Goal: Information Seeking & Learning: Learn about a topic

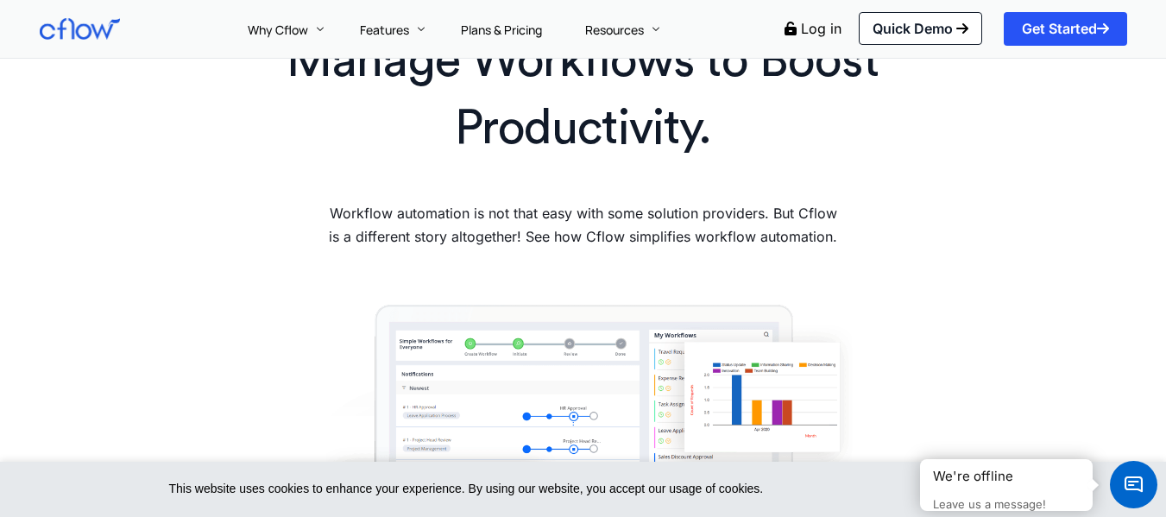
scroll to position [173, 0]
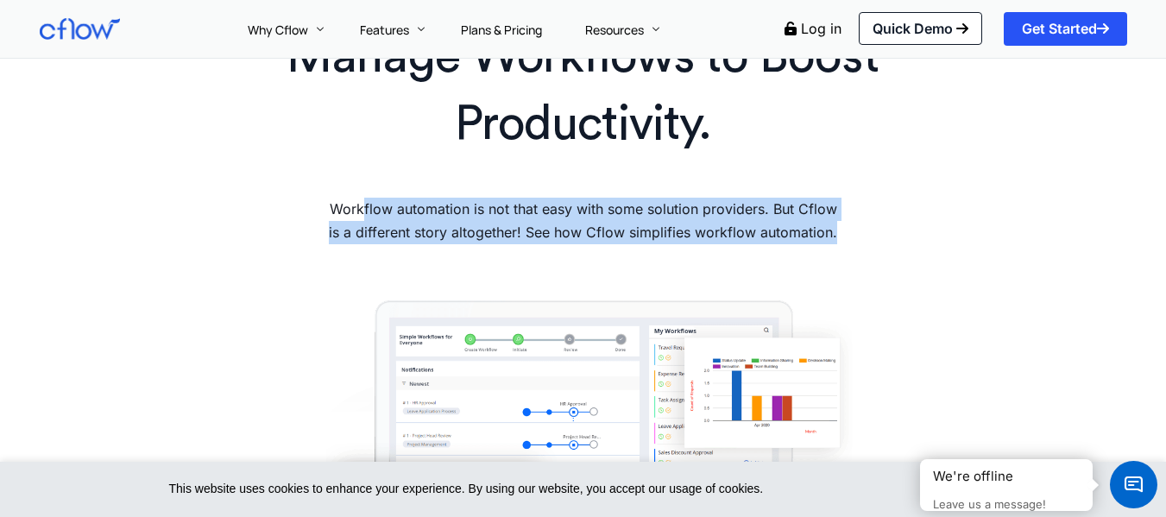
drag, startPoint x: 356, startPoint y: 207, endPoint x: 869, endPoint y: 236, distance: 513.4
click at [869, 236] on div "Manage Workflows to Boost Productivity. Workflow automation is not that easy wi…" at bounding box center [583, 140] width 1105 height 251
click at [875, 229] on div "Manage Workflows to Boost Productivity. Workflow automation is not that easy wi…" at bounding box center [583, 140] width 1105 height 251
click at [888, 222] on div "Manage Workflows to Boost Productivity. Workflow automation is not that easy wi…" at bounding box center [583, 140] width 1105 height 251
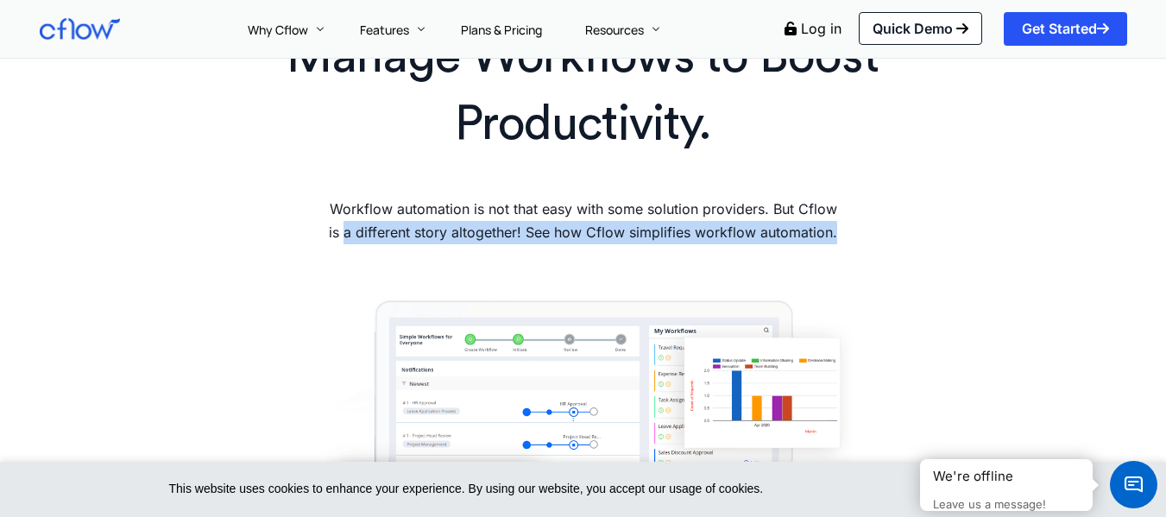
drag, startPoint x: 330, startPoint y: 228, endPoint x: 875, endPoint y: 227, distance: 545.4
click at [875, 227] on div "Manage Workflows to Boost Productivity. Workflow automation is not that easy wi…" at bounding box center [583, 140] width 1105 height 251
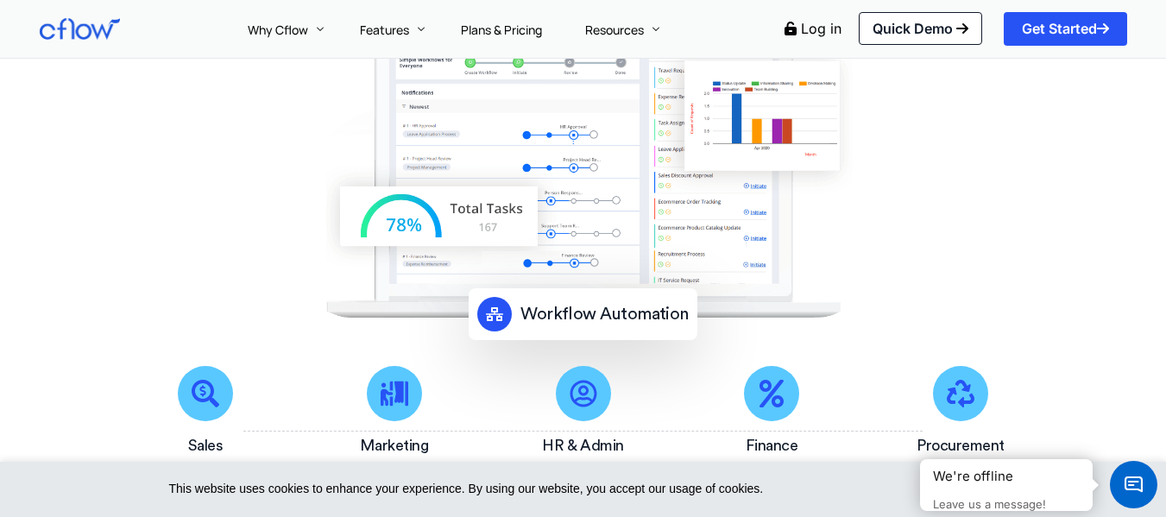
scroll to position [604, 0]
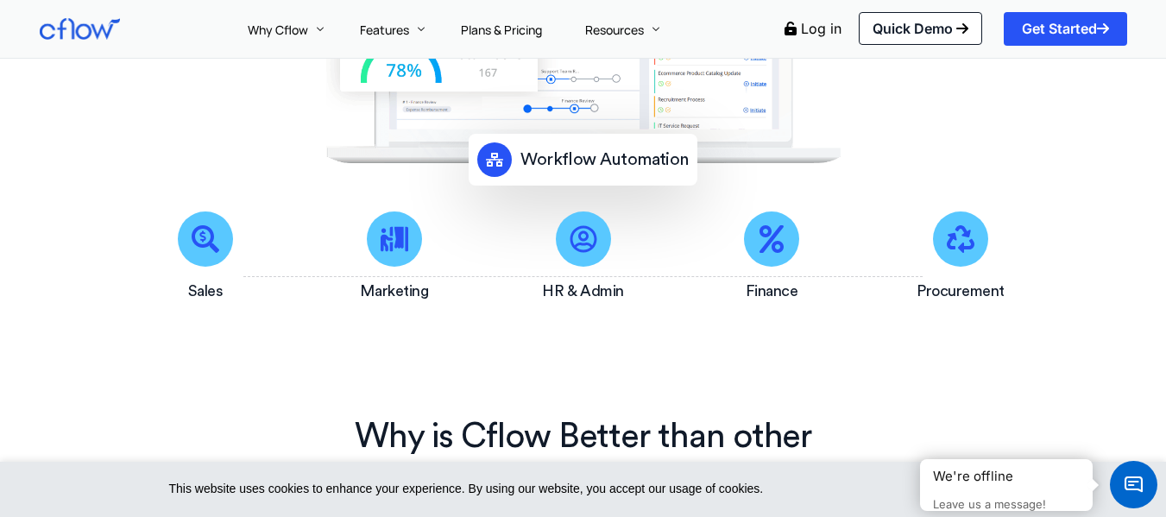
drag, startPoint x: 182, startPoint y: 290, endPoint x: 1067, endPoint y: 279, distance: 884.5
click at [1067, 279] on section "Sales Marketing HR & Admin Finance Procurement" at bounding box center [583, 260] width 1166 height 149
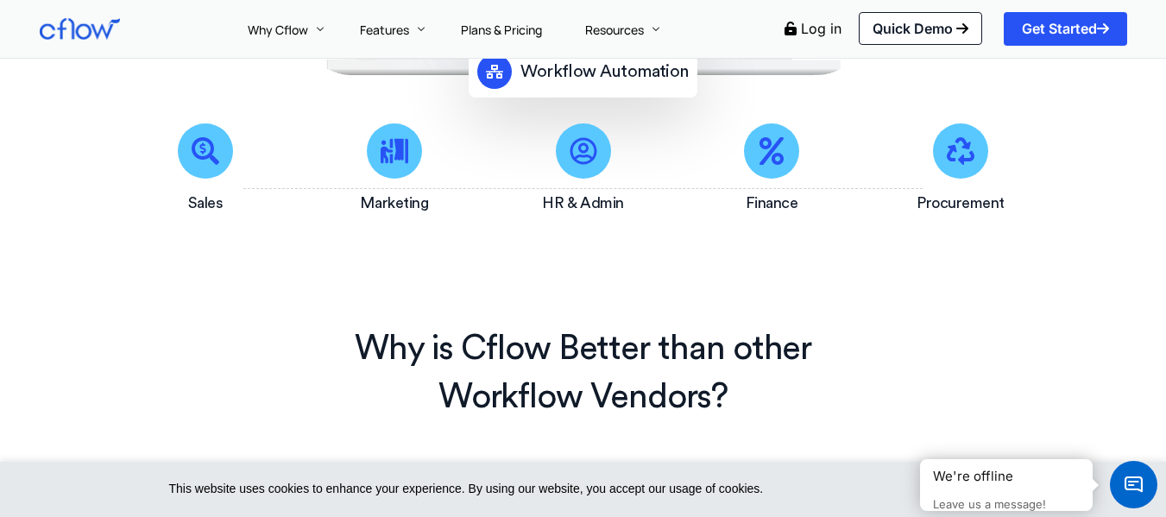
scroll to position [777, 0]
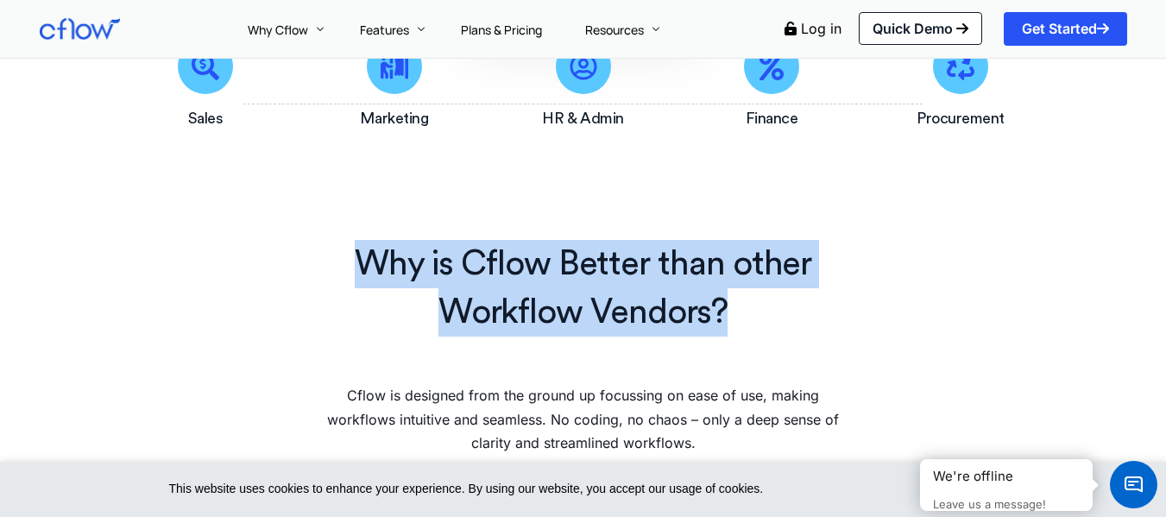
drag, startPoint x: 295, startPoint y: 263, endPoint x: 714, endPoint y: 314, distance: 421.6
click at [714, 314] on h2 "Why is Cflow Better than other Workflow Vendors?" at bounding box center [583, 288] width 607 height 97
click at [715, 314] on h2 "Why is Cflow Better than other Workflow Vendors?" at bounding box center [583, 288] width 607 height 97
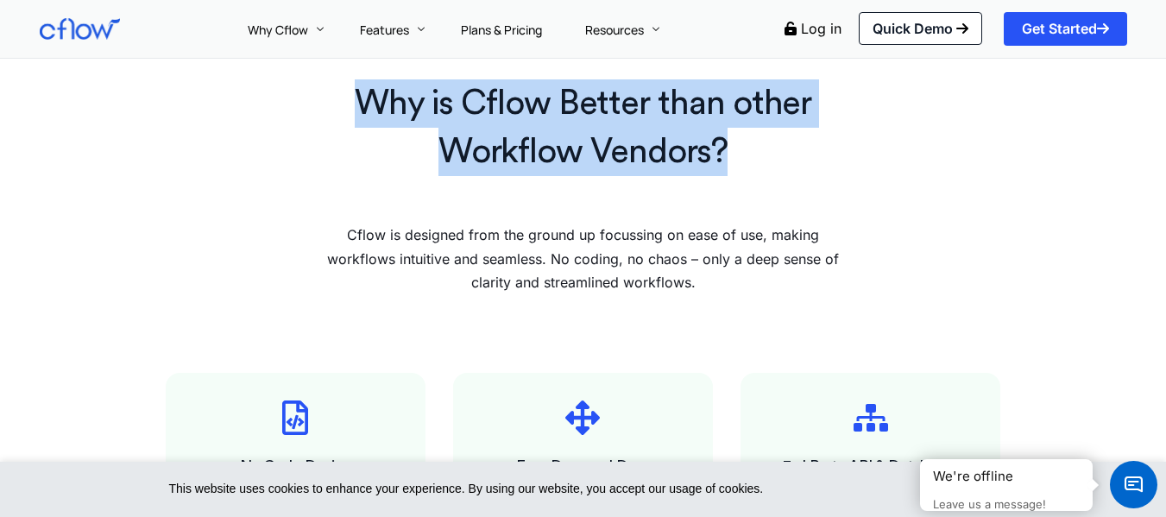
scroll to position [949, 0]
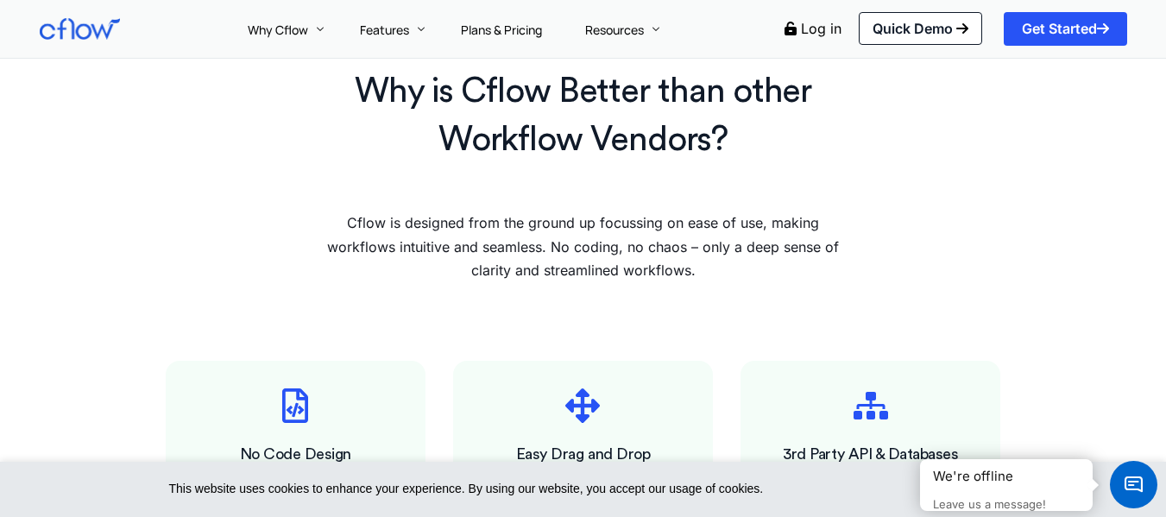
click at [495, 255] on p "Cflow is designed from the ground up focussing on ease of use, making workflows…" at bounding box center [583, 246] width 524 height 71
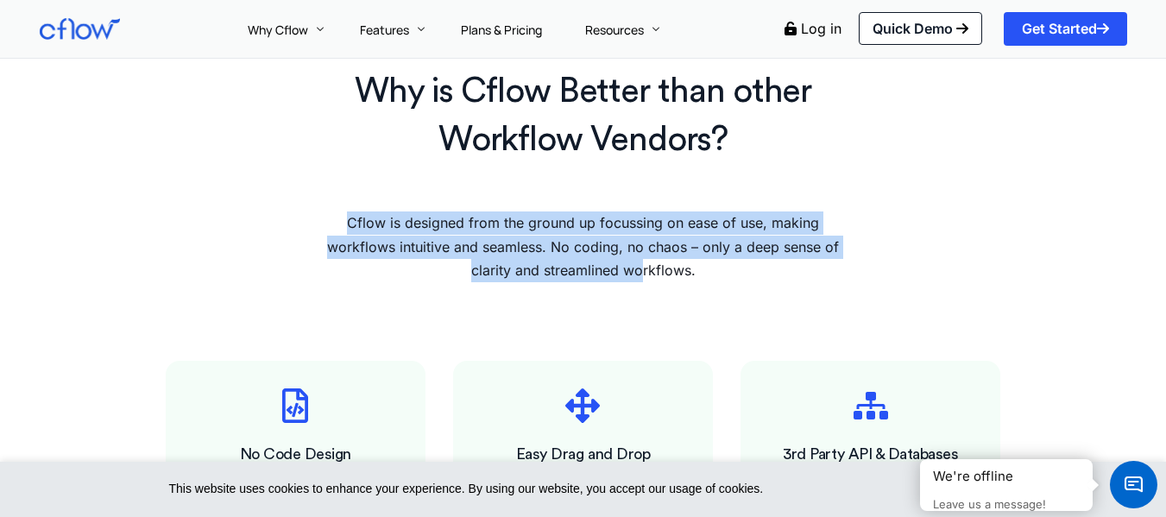
drag, startPoint x: 336, startPoint y: 212, endPoint x: 644, endPoint y: 264, distance: 312.4
click at [644, 264] on p "Cflow is designed from the ground up focussing on ease of use, making workflows…" at bounding box center [583, 246] width 524 height 71
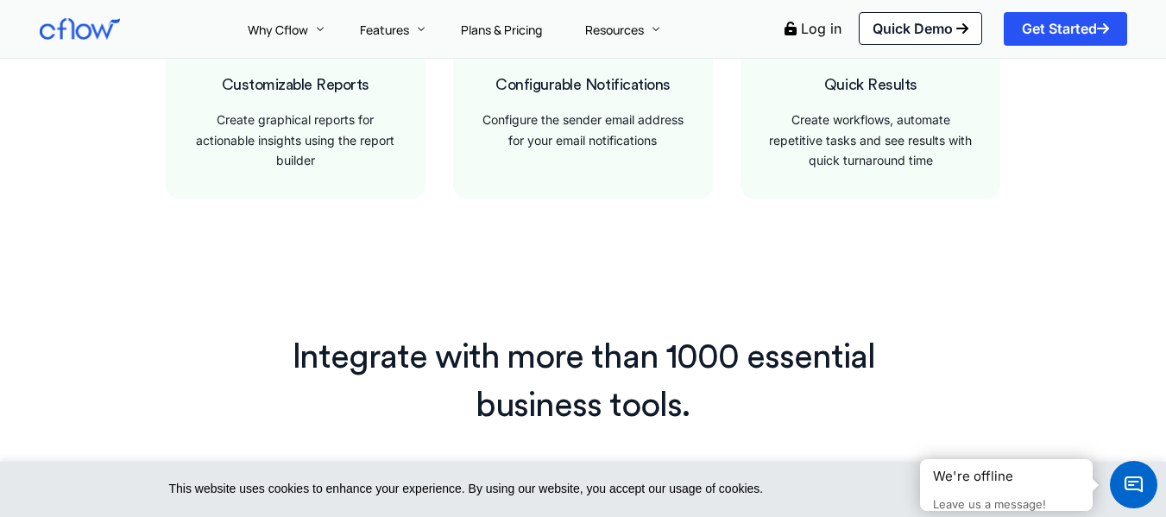
scroll to position [1726, 0]
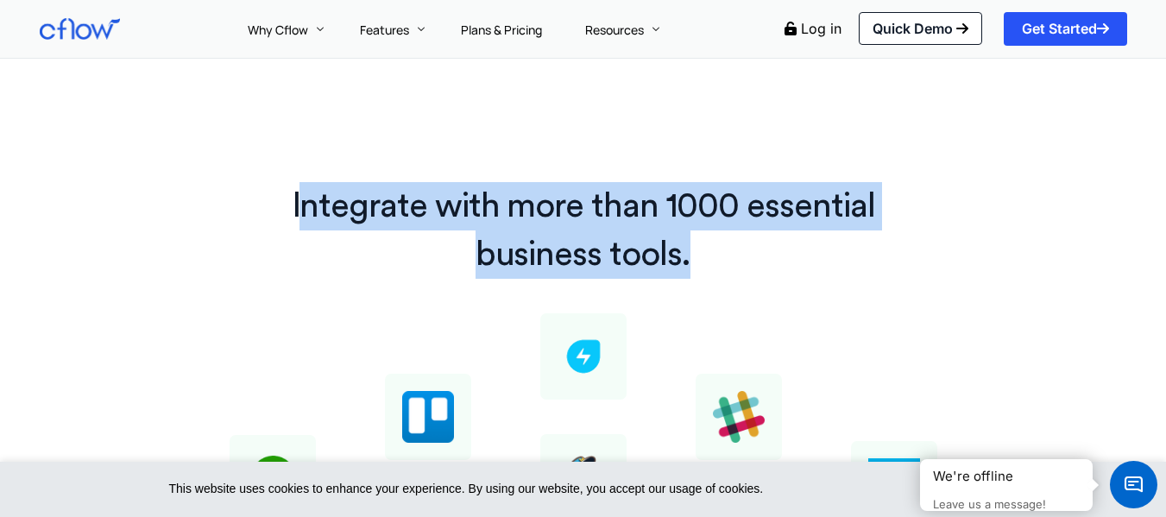
drag, startPoint x: 312, startPoint y: 192, endPoint x: 714, endPoint y: 242, distance: 404.3
click at [714, 242] on h2 "Integrate with more than 1000 essential business tools." at bounding box center [583, 230] width 709 height 97
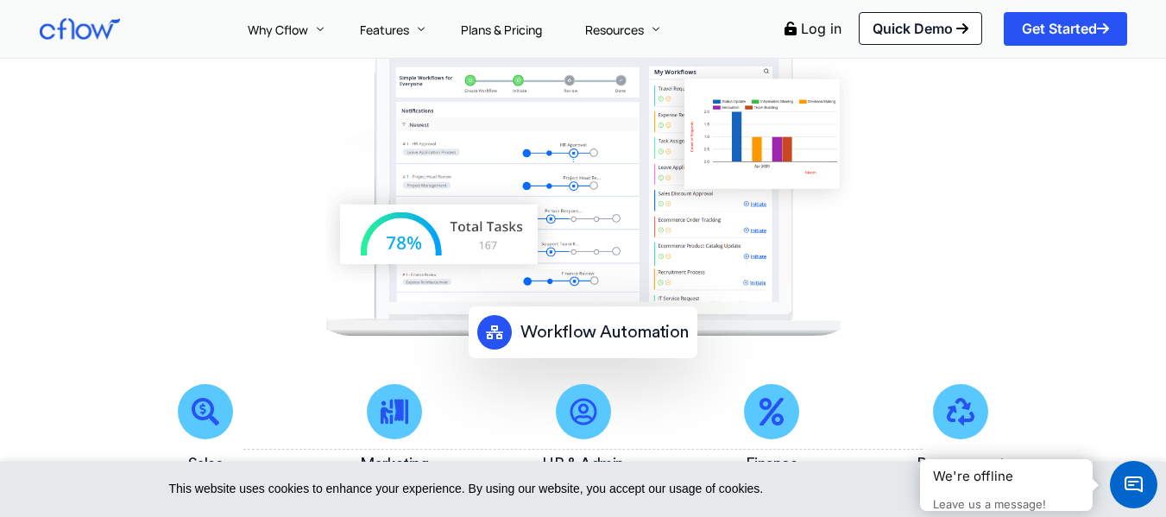
scroll to position [0, 0]
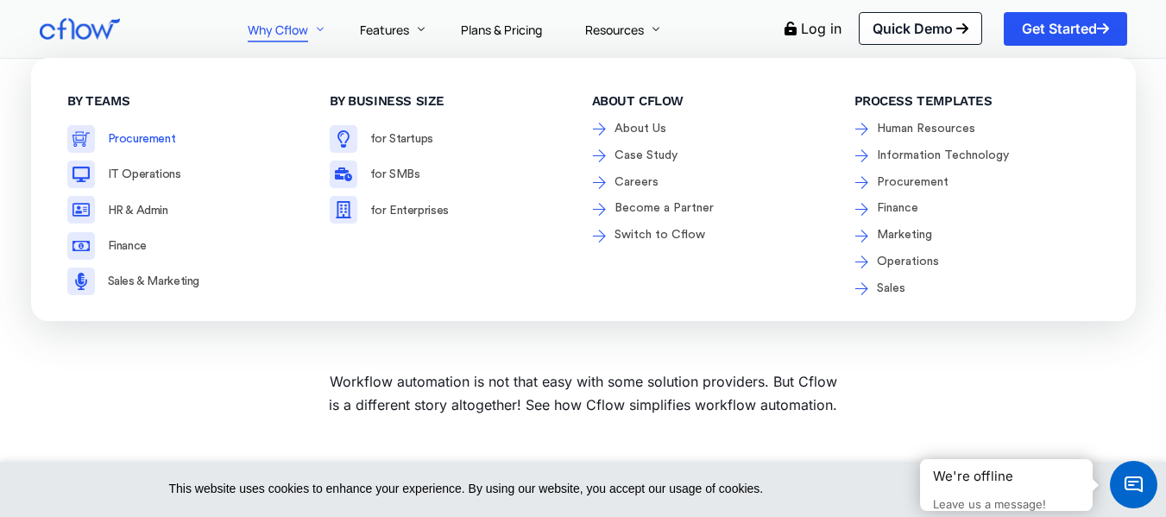
click at [142, 139] on span "Procurement" at bounding box center [142, 139] width 68 height 12
